Goal: Navigation & Orientation: Go to known website

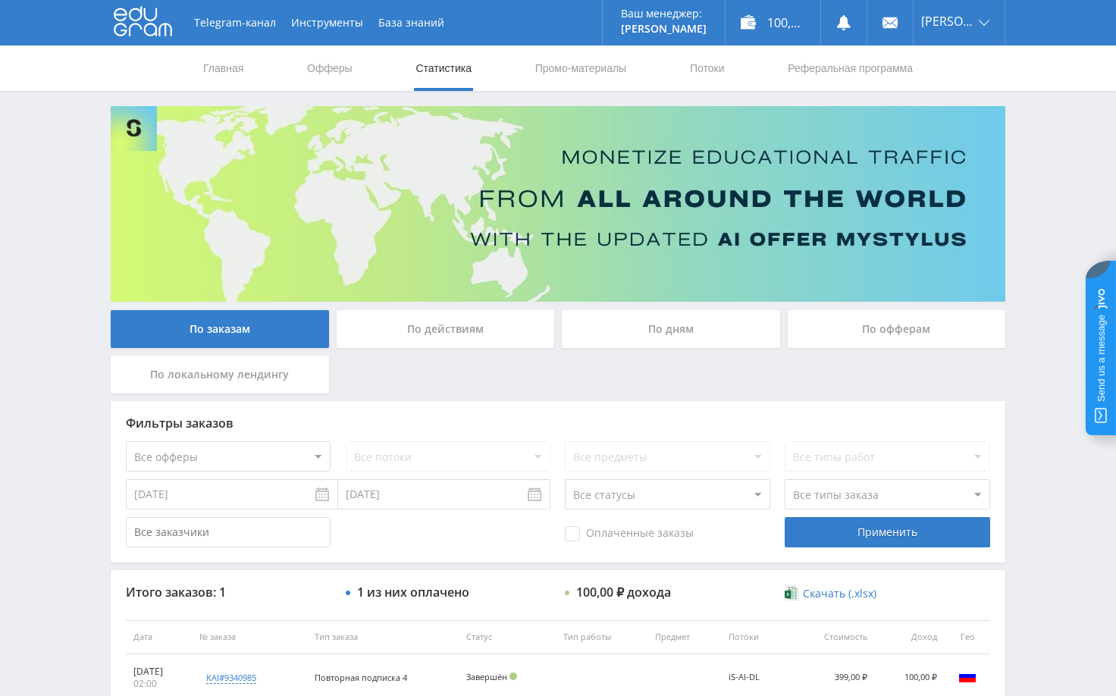
click at [1044, 271] on div "Telegram-канал Инструменты База знаний Ваш менеджер: [PERSON_NAME] Online @edug…" at bounding box center [558, 406] width 1116 height 813
click at [1033, 215] on div "Telegram-канал Инструменты База знаний Ваш менеджер: [PERSON_NAME] Online @edug…" at bounding box center [558, 406] width 1116 height 813
click at [1046, 245] on div "Telegram-канал Инструменты База знаний Ваш менеджер: [PERSON_NAME] Online @edug…" at bounding box center [558, 406] width 1116 height 813
click at [1040, 195] on div "Telegram-канал Инструменты База знаний Ваш менеджер: [PERSON_NAME] Online @edug…" at bounding box center [558, 406] width 1116 height 813
click at [1048, 224] on div "Telegram-канал Инструменты База знаний Ваш менеджер: [PERSON_NAME] Online @edug…" at bounding box center [558, 406] width 1116 height 813
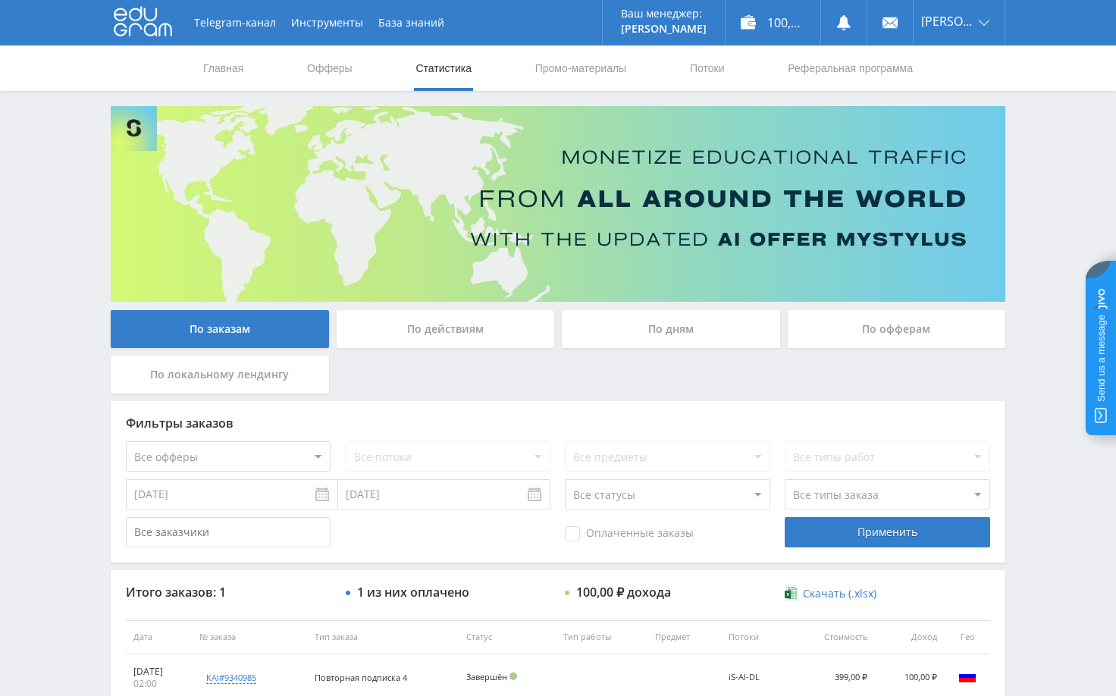
click at [1048, 224] on div "Telegram-канал Инструменты База знаний Ваш менеджер: [PERSON_NAME] Online @edug…" at bounding box center [558, 406] width 1116 height 813
click at [1046, 168] on div "Telegram-канал Инструменты База знаний Ваш менеджер: [PERSON_NAME] Online @edug…" at bounding box center [558, 406] width 1116 height 813
click at [1051, 138] on div "Telegram-канал Инструменты База знаний Ваш менеджер: [PERSON_NAME] Online @edug…" at bounding box center [558, 406] width 1116 height 813
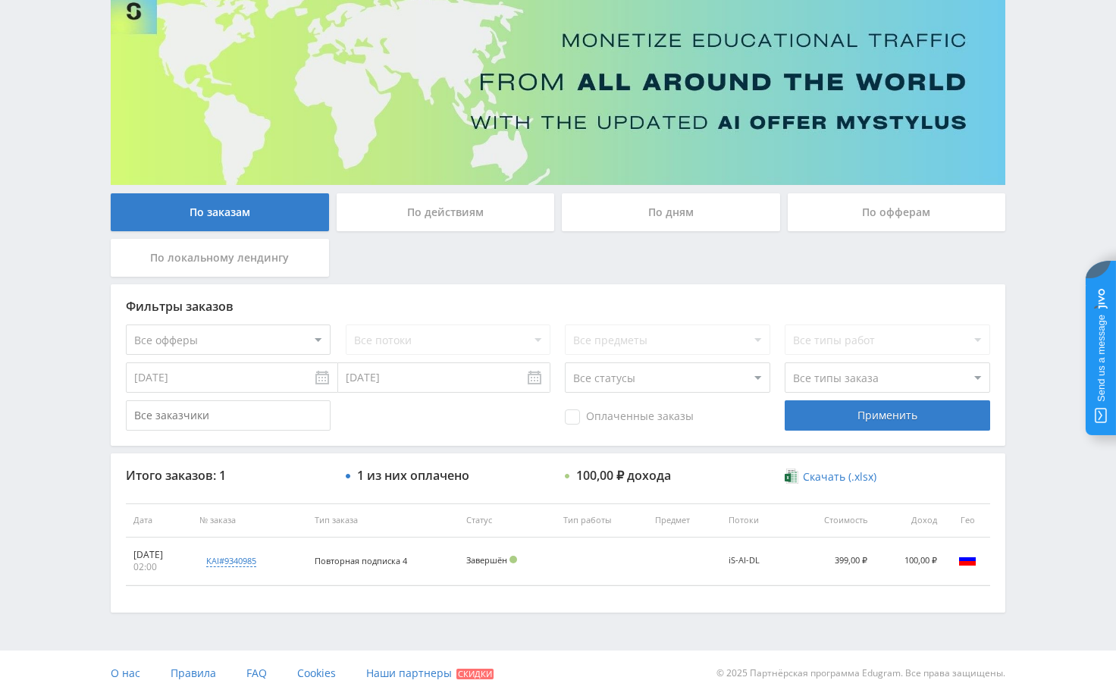
click at [1050, 218] on div "Telegram-канал Инструменты База знаний Ваш менеджер: [PERSON_NAME] Online @edug…" at bounding box center [558, 289] width 1116 height 813
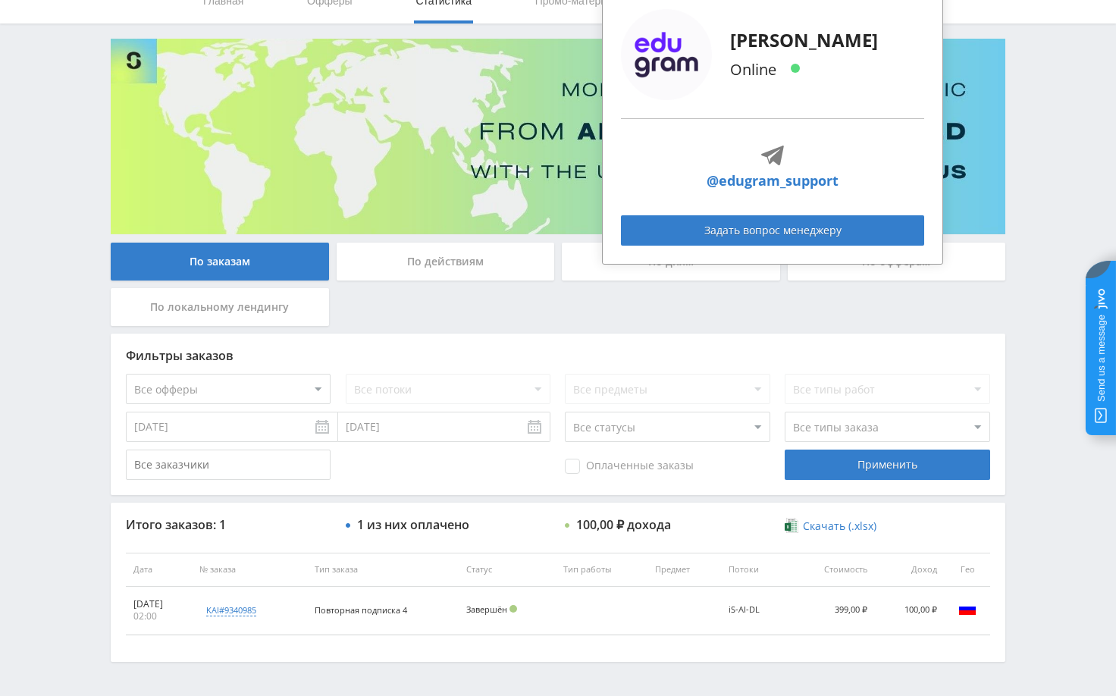
scroll to position [41, 0]
